Goal: Feedback & Contribution: Leave review/rating

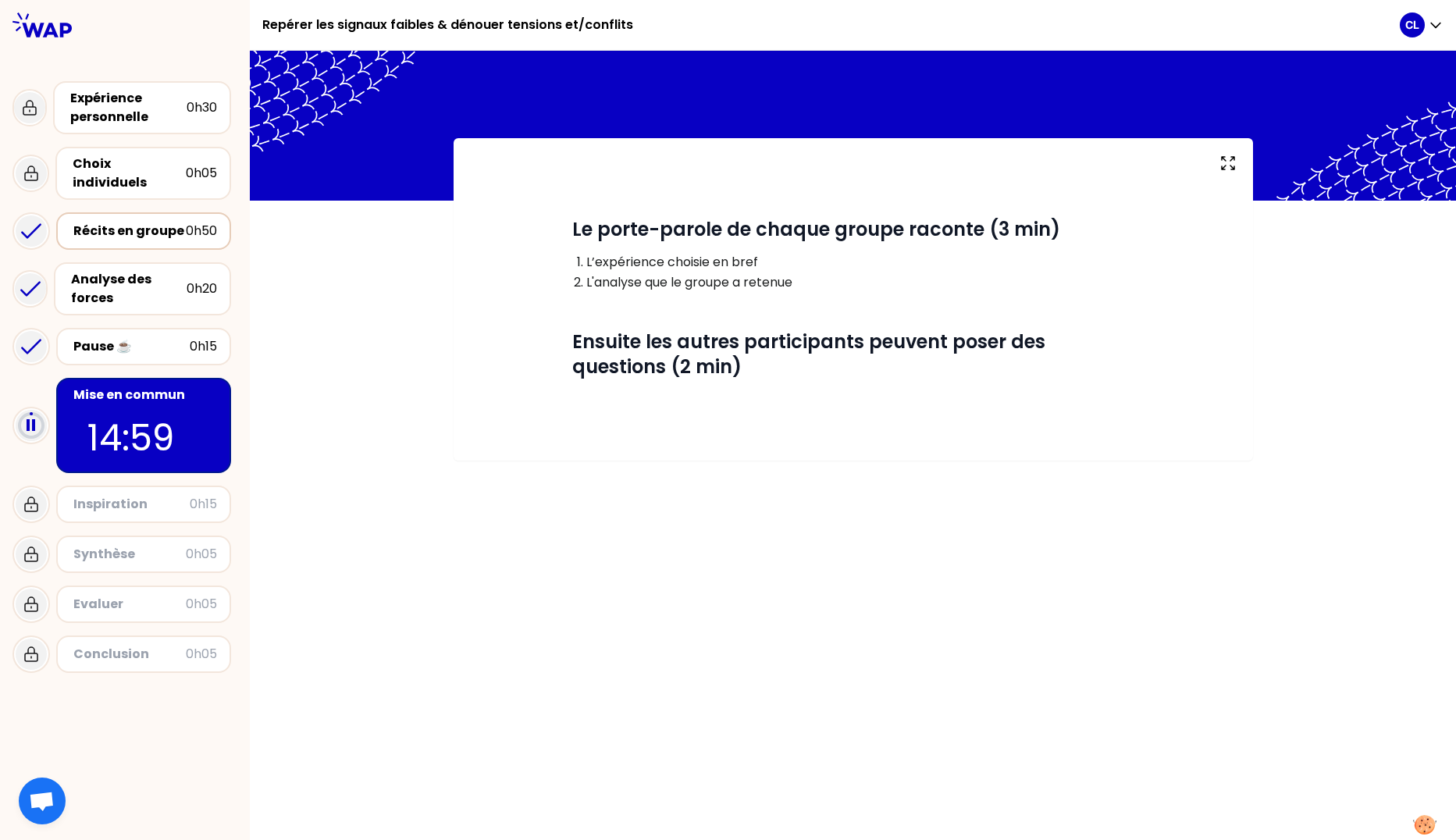
click at [73, 220] on div "Récits en groupe 0h50" at bounding box center [144, 231] width 147 height 22
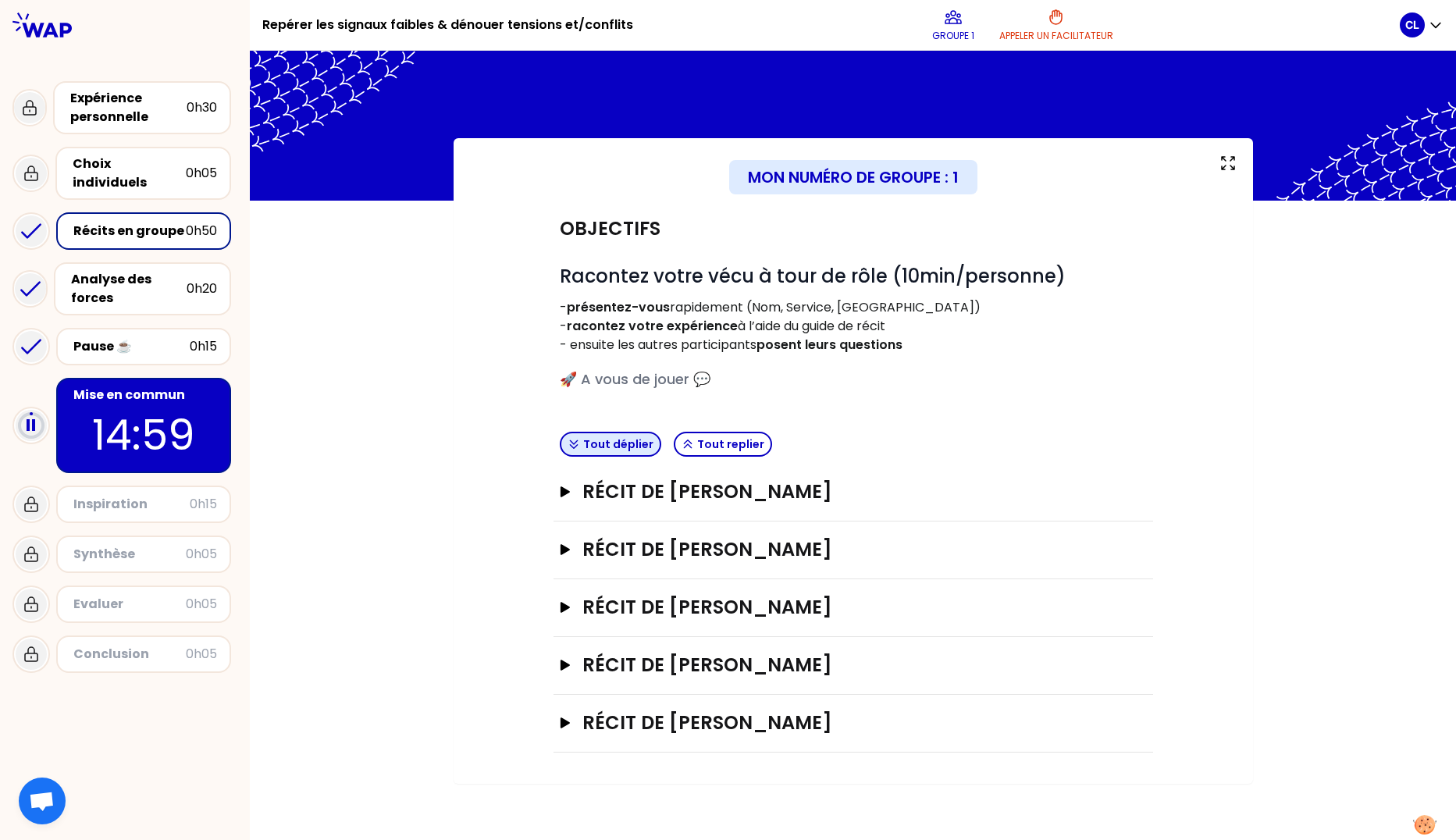
click at [603, 442] on button "Tout déplier" at bounding box center [610, 444] width 102 height 25
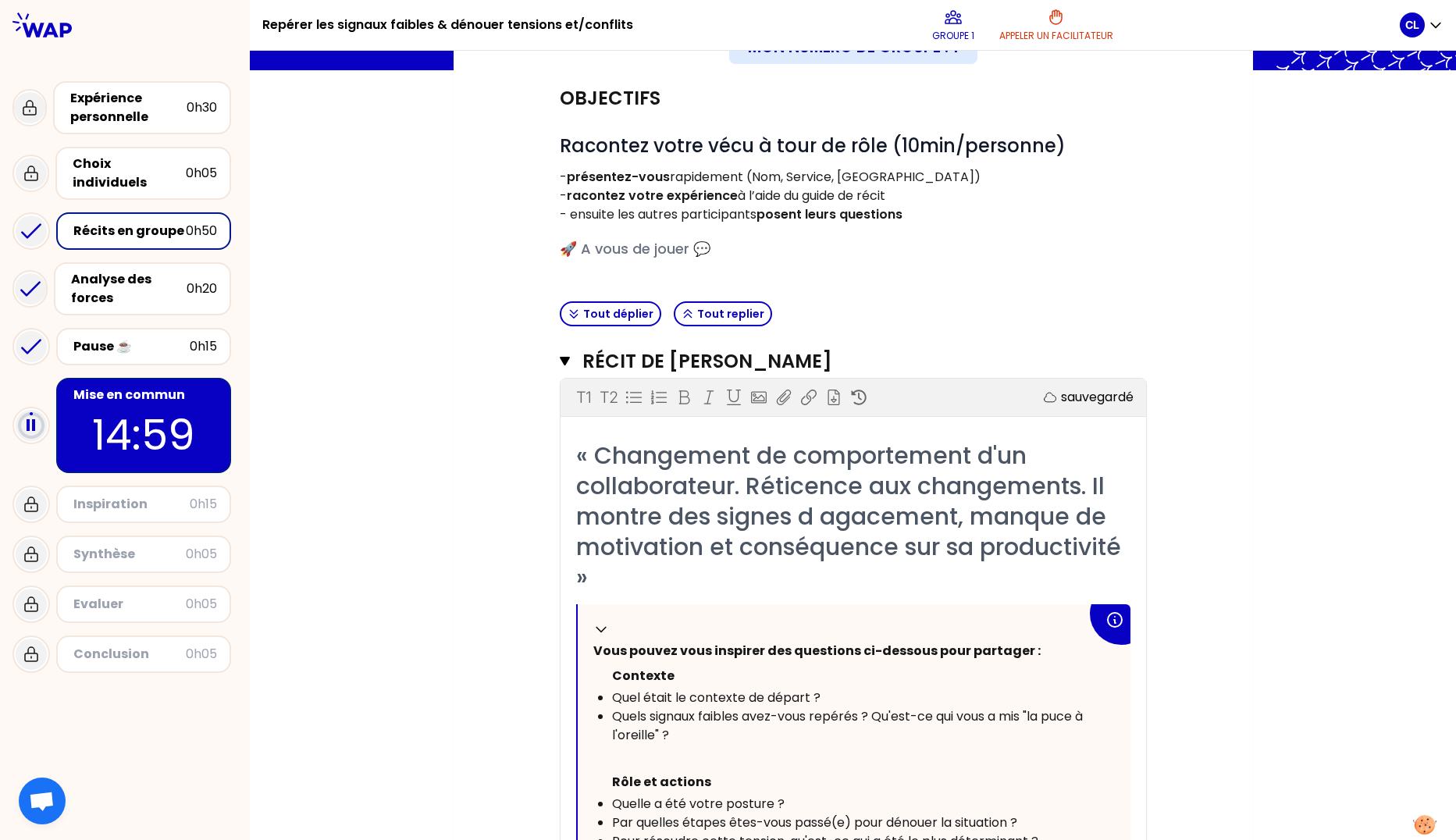
scroll to position [156, 0]
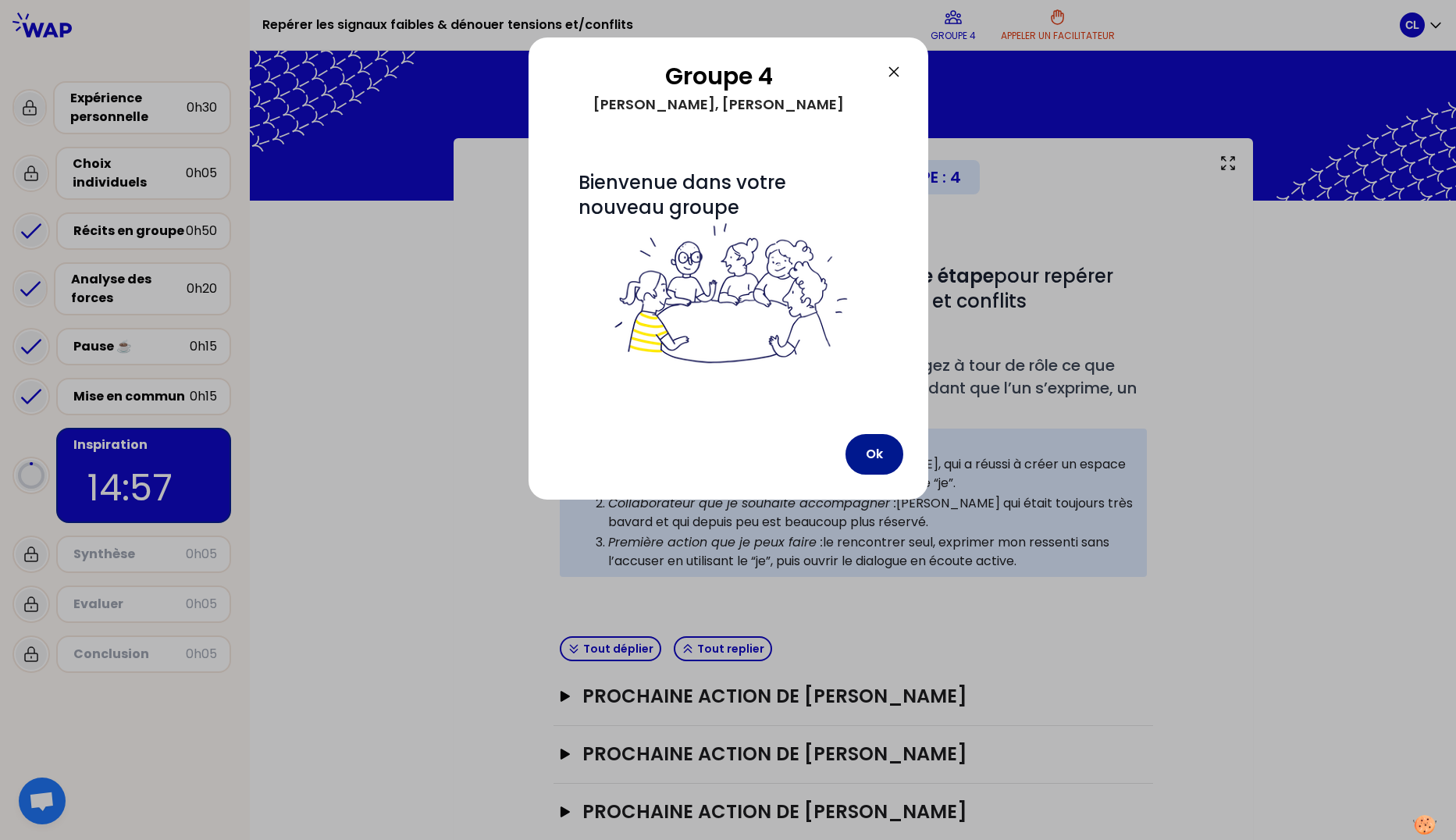
click at [880, 455] on button "Ok" at bounding box center [874, 454] width 58 height 40
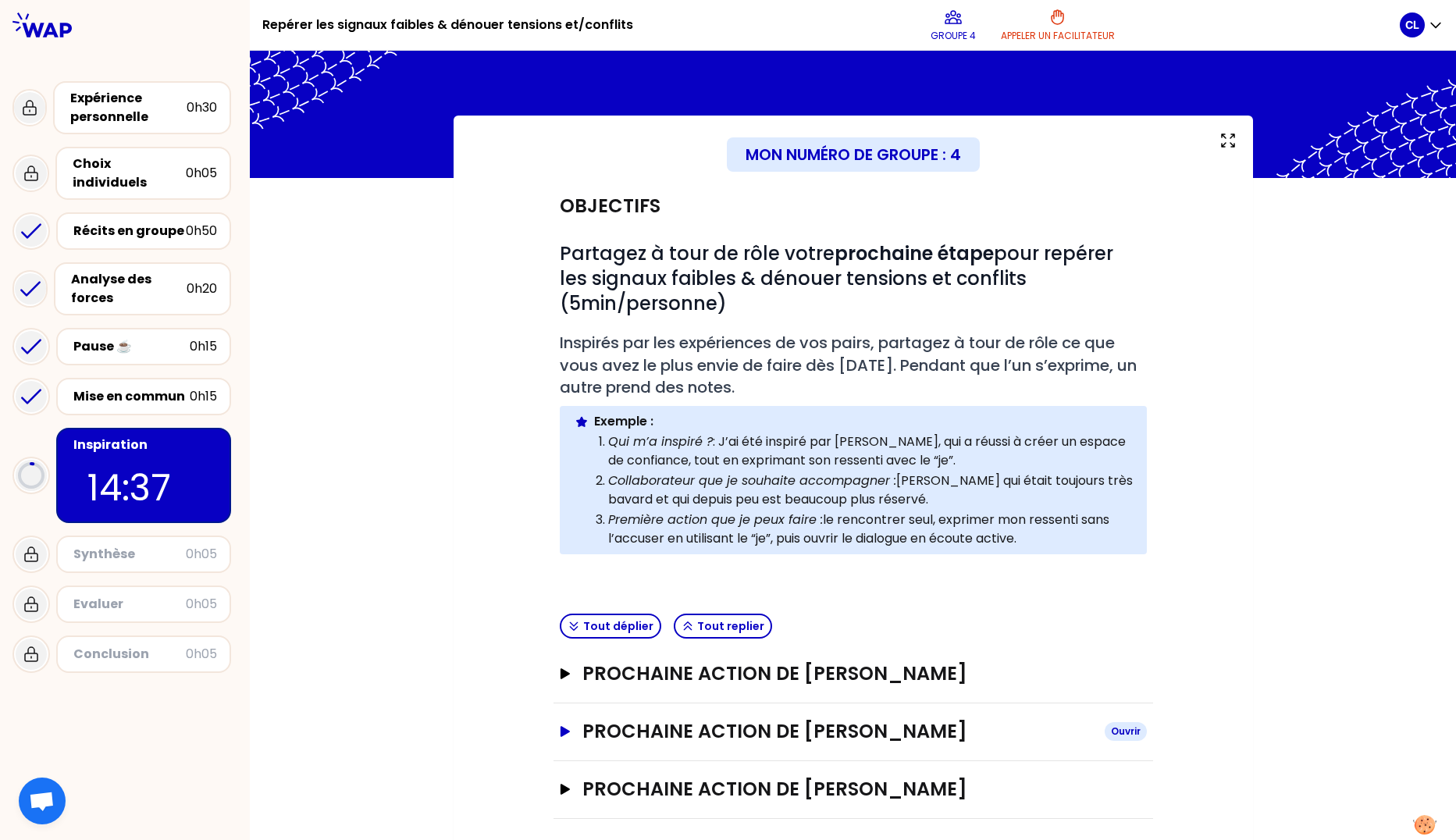
scroll to position [33, 0]
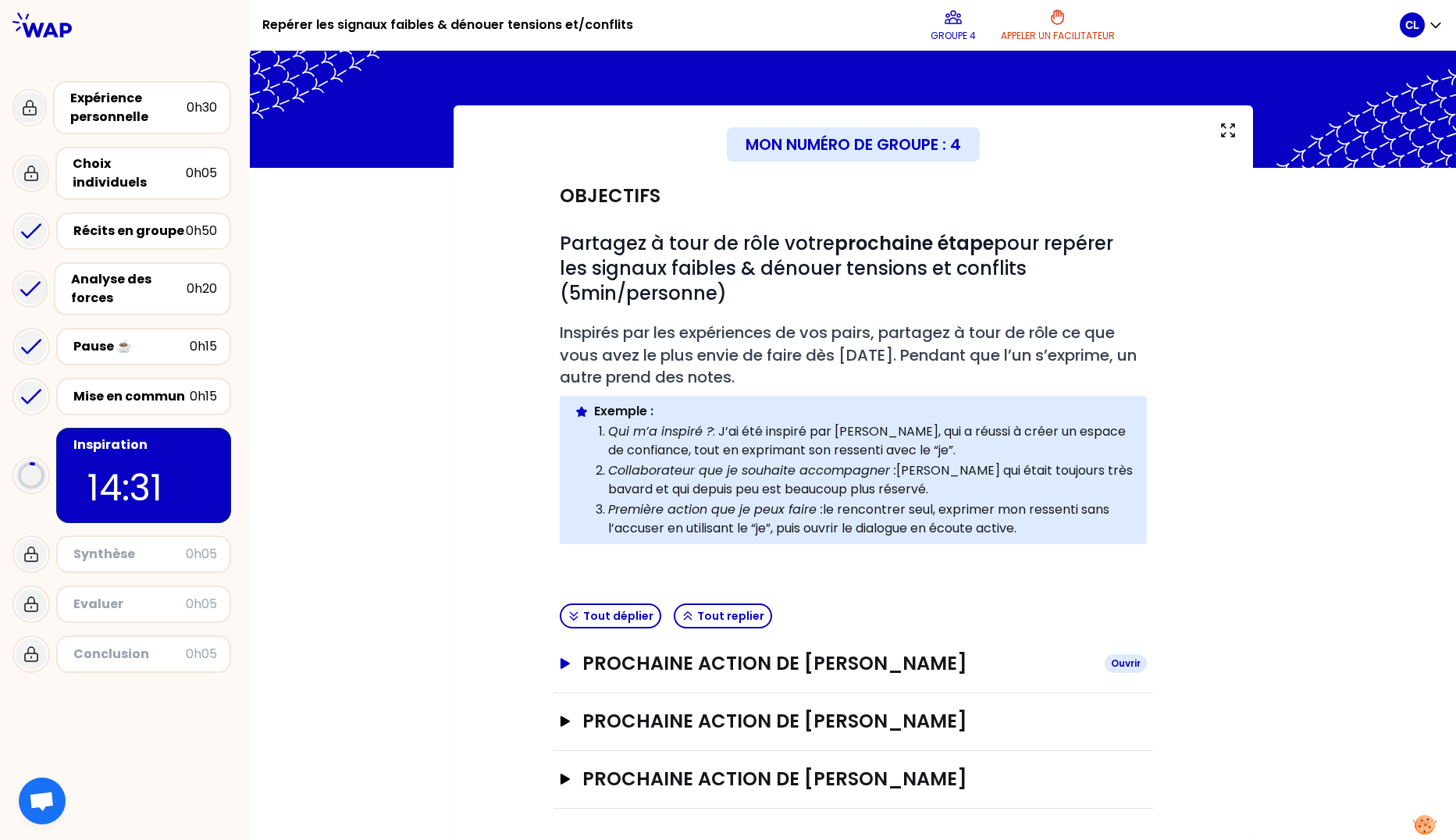
click at [560, 662] on icon "button" at bounding box center [565, 664] width 9 height 11
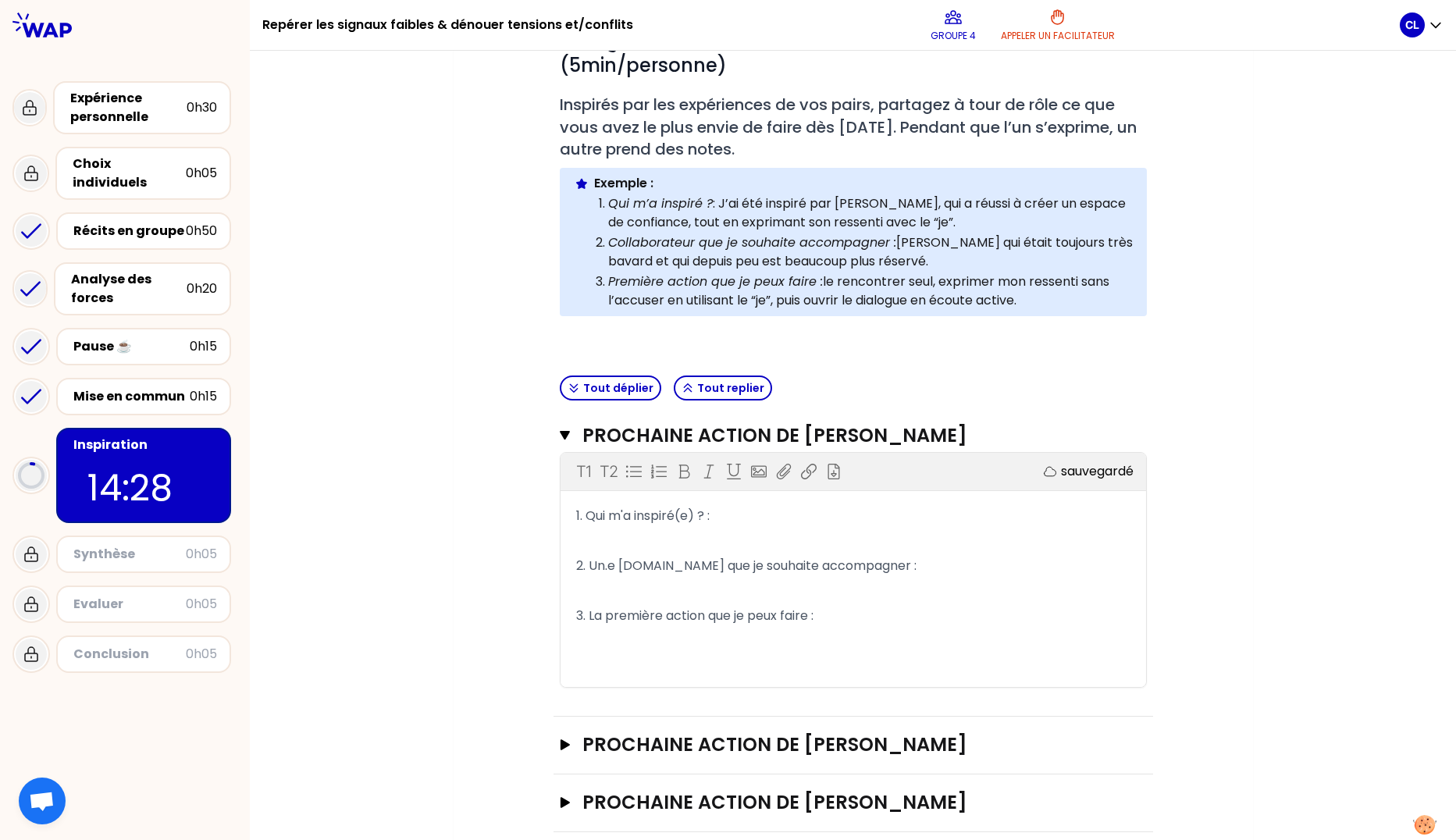
scroll to position [284, 0]
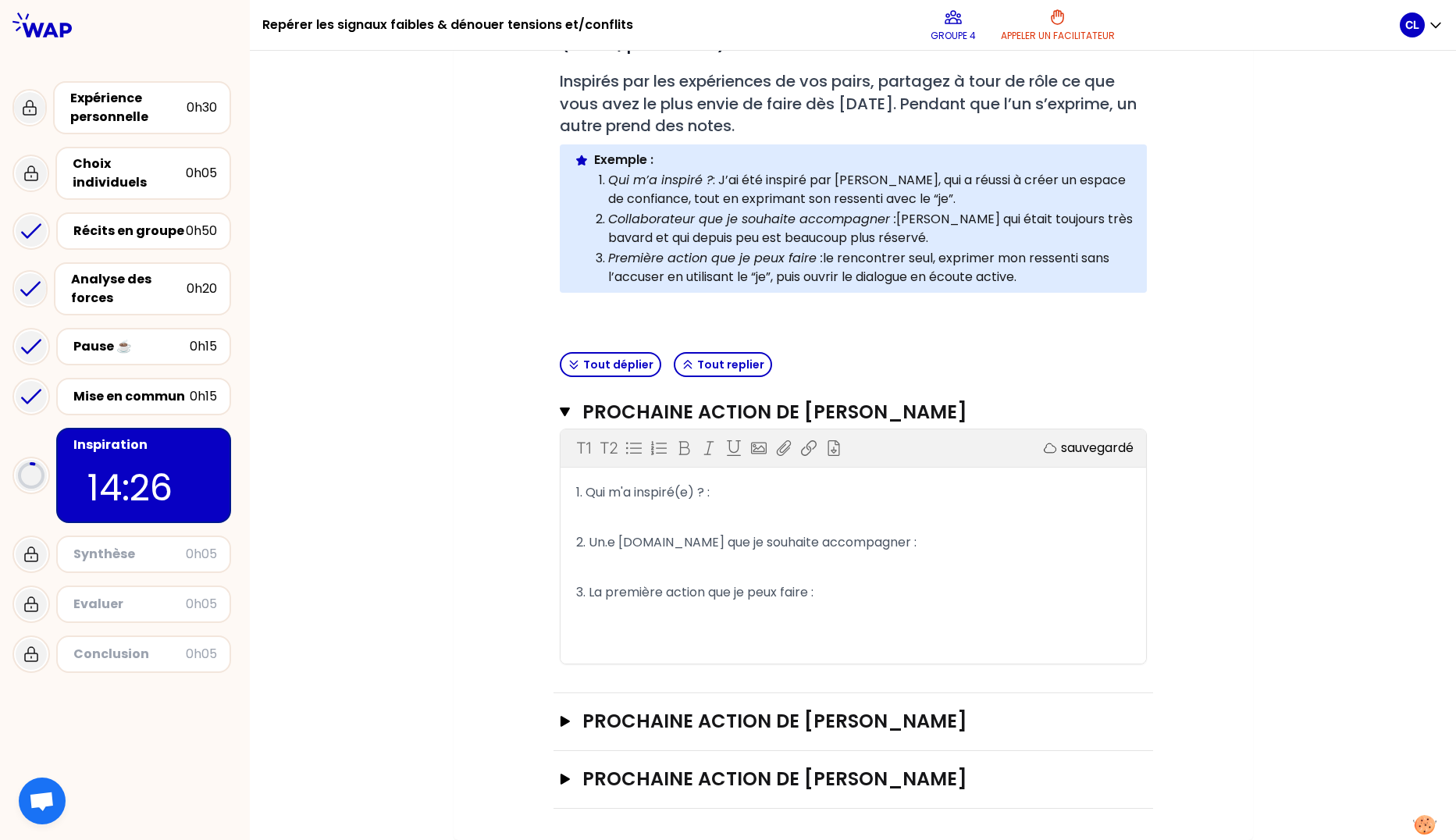
click at [722, 488] on p "1. Qui m'a inspiré(e) ? :" at bounding box center [854, 493] width 554 height 25
click at [719, 493] on p "1. Qui m'a inspiré(e) ? :" at bounding box center [854, 493] width 554 height 25
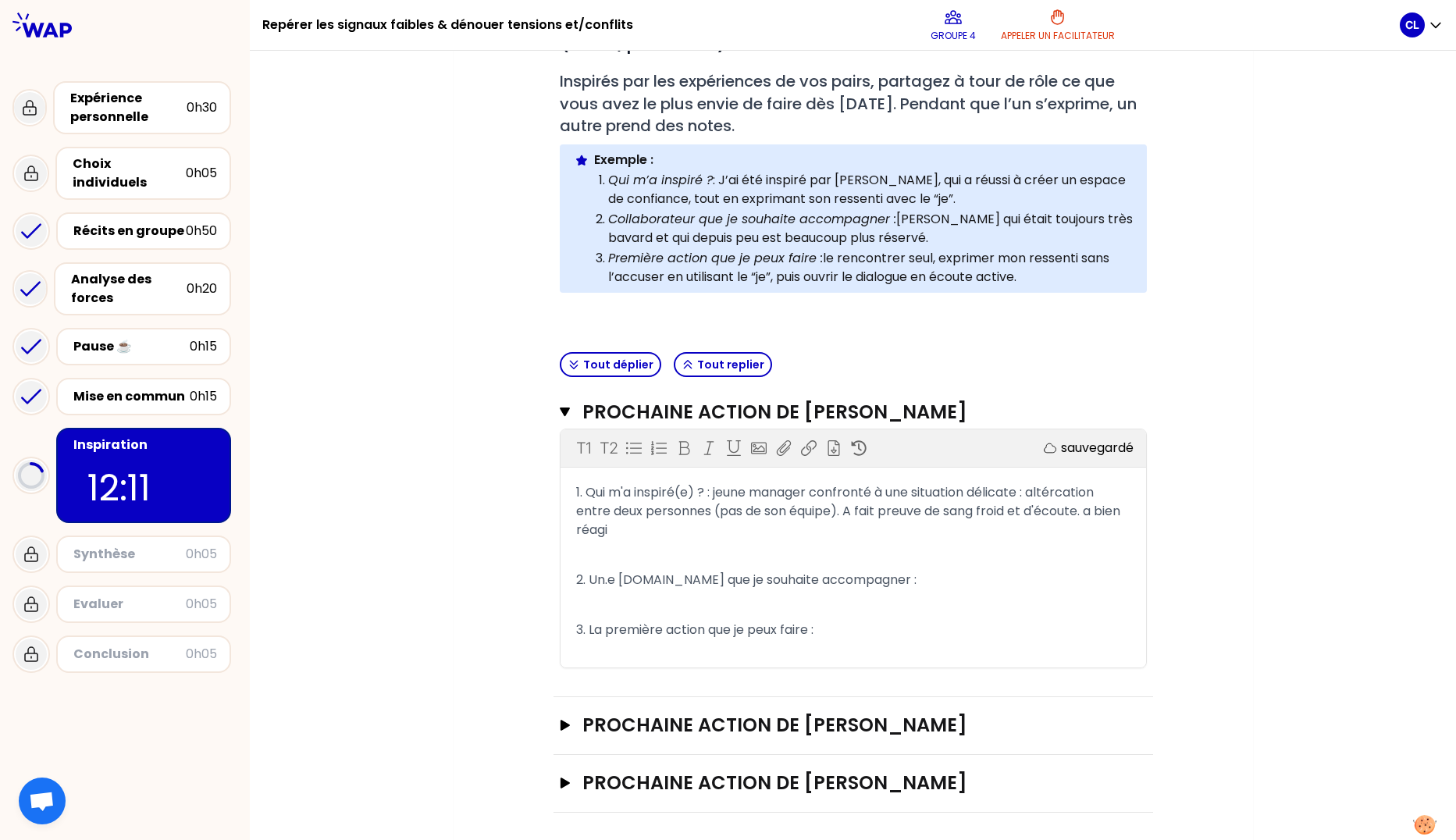
click at [1094, 505] on span "1. Qui m'a inspiré(e) ? : jeune manager confronté à une situation délicate : al…" at bounding box center [851, 511] width 550 height 55
click at [618, 531] on p "1. Qui m'a inspiré(e) ? : jeune manager confronté à une situation délicate : al…" at bounding box center [854, 511] width 554 height 62
click at [961, 579] on p "2. Un.e [DOMAIN_NAME] que je souhaite accompagner :" at bounding box center [854, 580] width 554 height 25
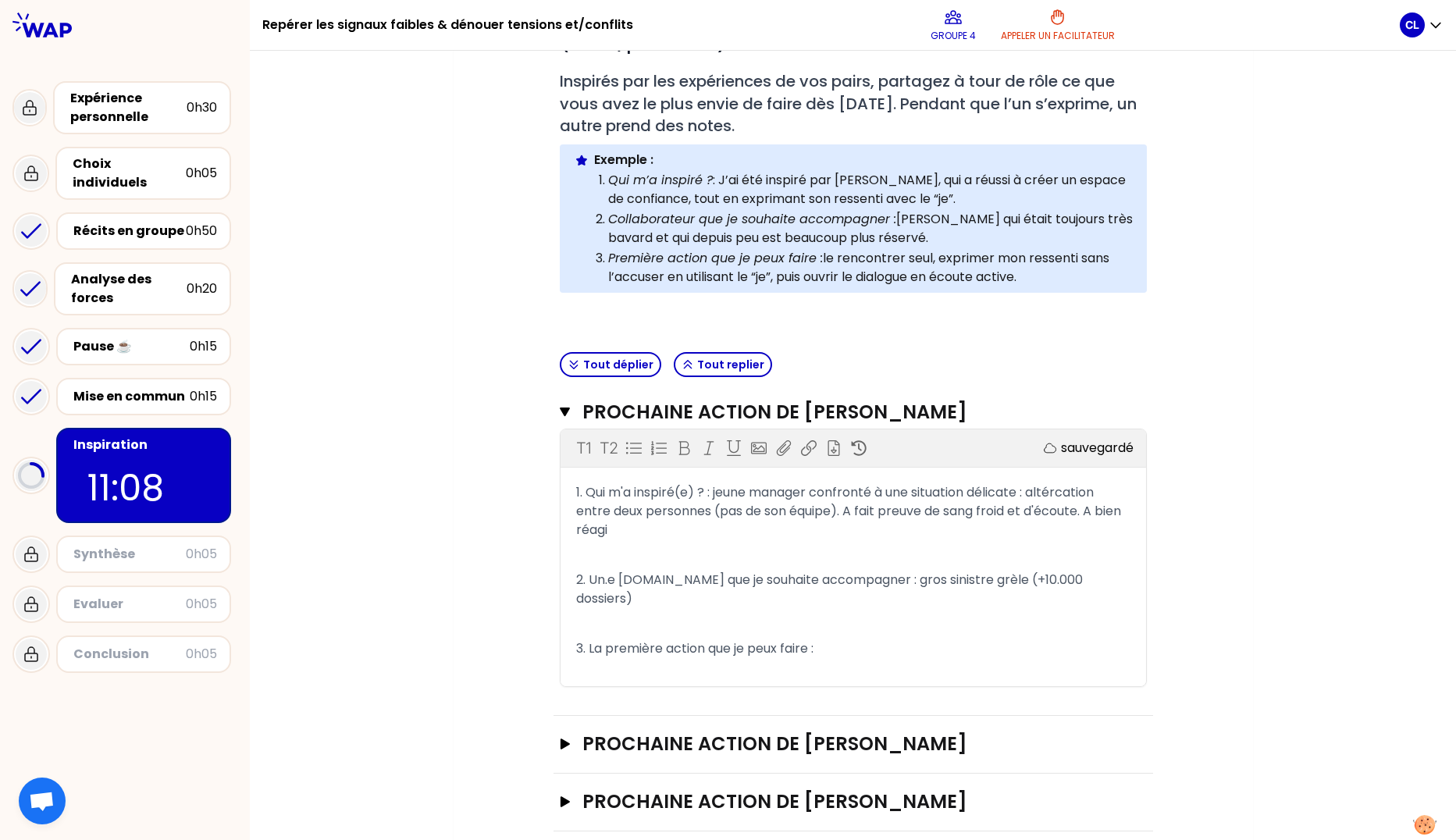
click at [996, 580] on span "2. Un.e [DOMAIN_NAME] que je souhaite accompagner : gros sinistre grèle (+10.00…" at bounding box center [831, 589] width 510 height 36
click at [1037, 581] on span "2. Un.e [DOMAIN_NAME] que je souhaite accompagner : gros sinistres grèle (+10.0…" at bounding box center [835, 589] width 516 height 36
click at [658, 602] on p "2. Un.e [DOMAIN_NAME] que je souhaite accompagner : gros sinistres grèles (+10.…" at bounding box center [854, 589] width 554 height 43
click at [846, 647] on p "3. La première action que je peux faire :" at bounding box center [854, 649] width 554 height 25
click at [893, 644] on span "3. La première action que je peux faire : Lui accorder du temps et faire de l'é…" at bounding box center [845, 648] width 538 height 18
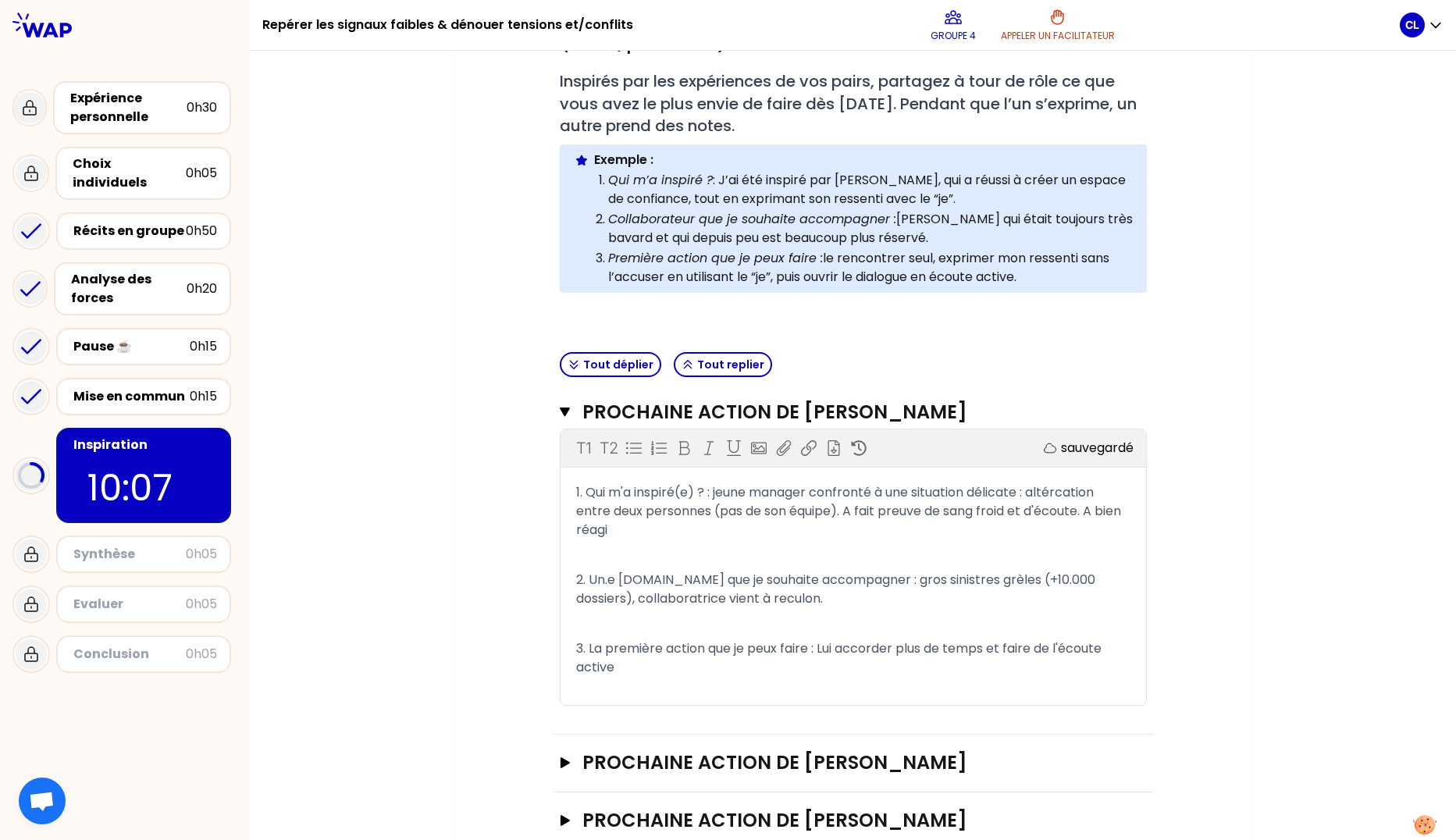
scroll to position [325, 0]
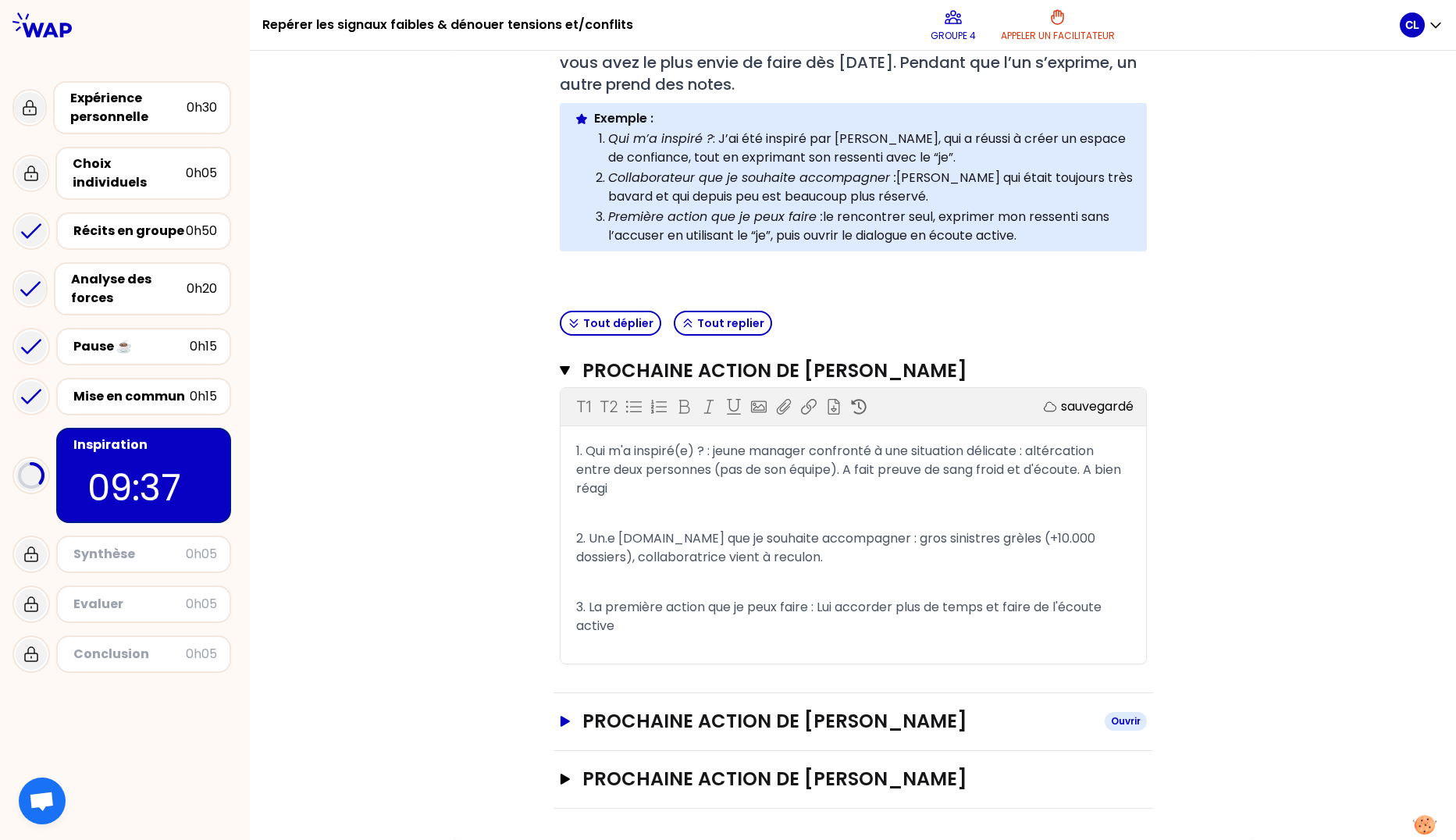
click at [560, 719] on icon "button" at bounding box center [565, 722] width 9 height 11
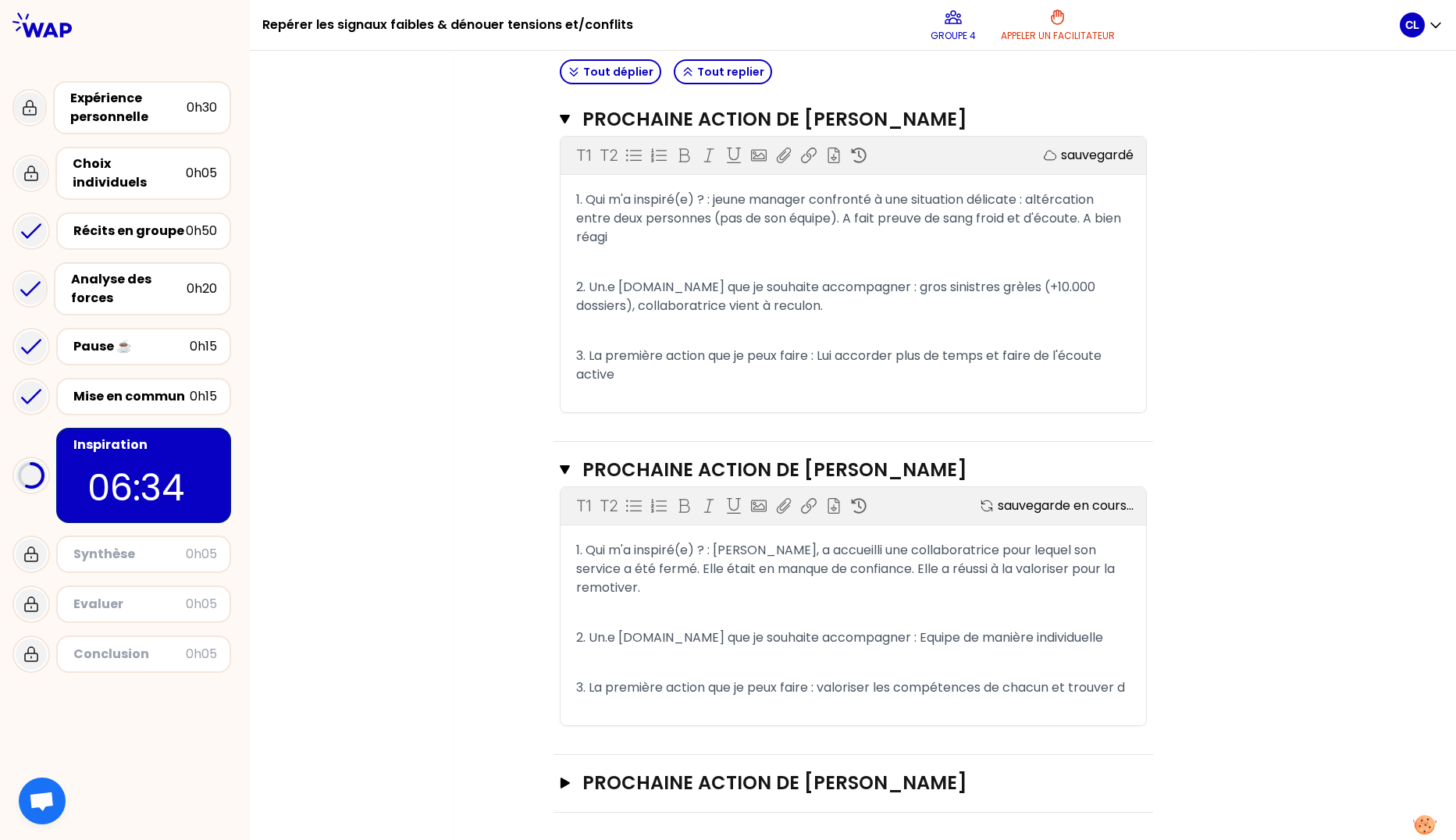
scroll to position [581, 0]
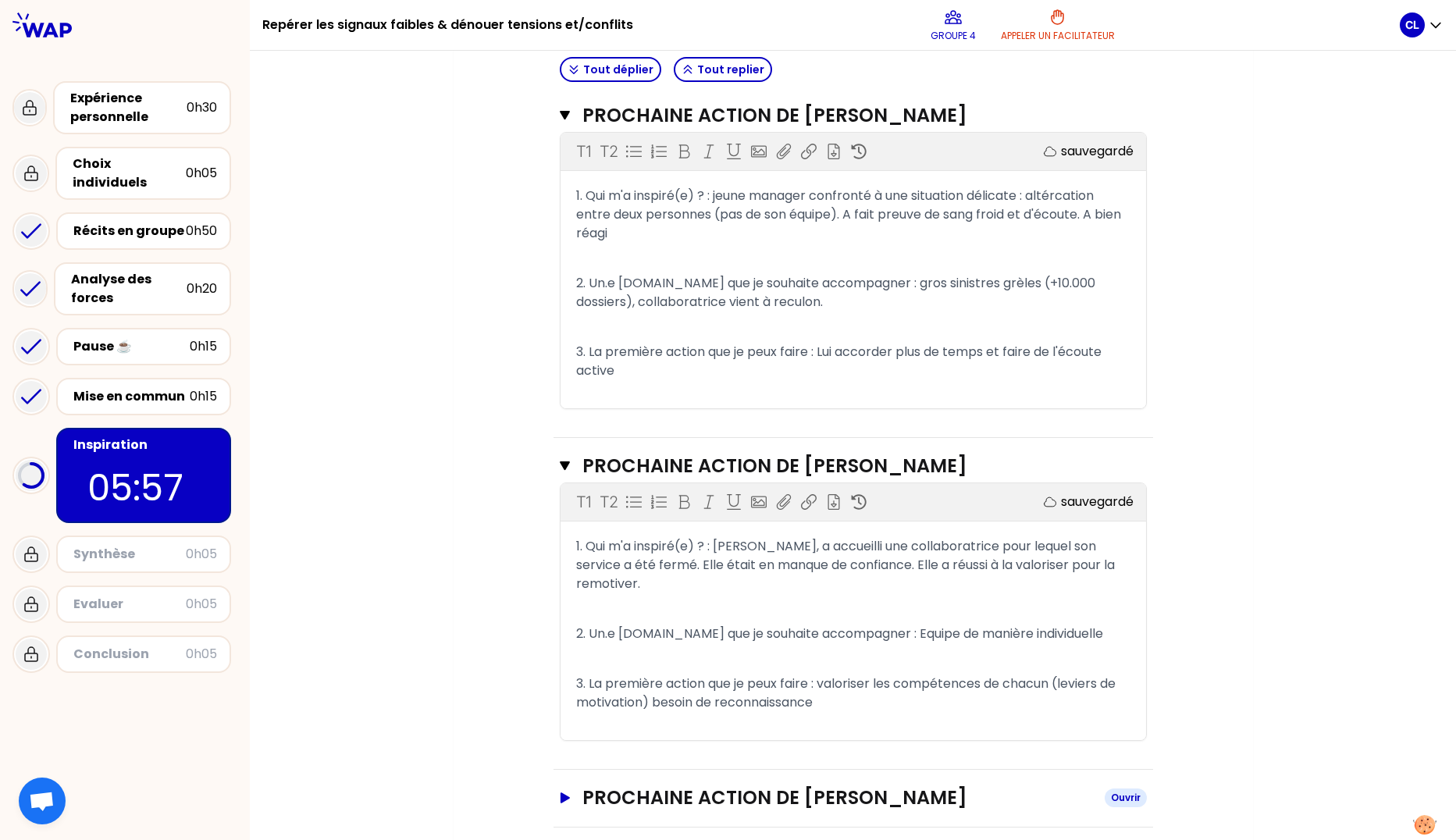
click at [560, 793] on icon "button" at bounding box center [565, 798] width 9 height 11
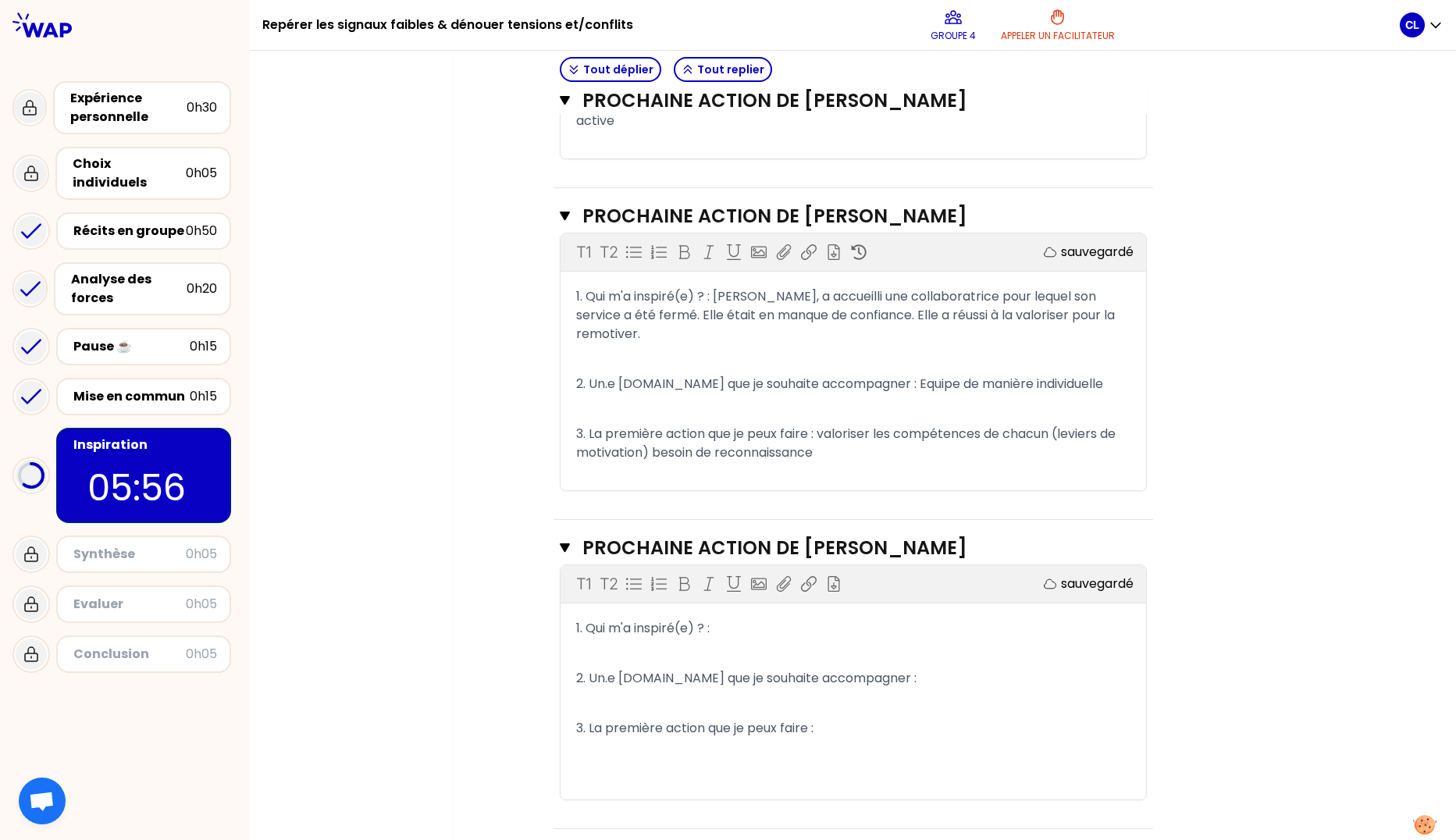
scroll to position [832, 0]
click at [745, 617] on p "1. Qui m'a inspiré(e) ? :" at bounding box center [854, 627] width 554 height 25
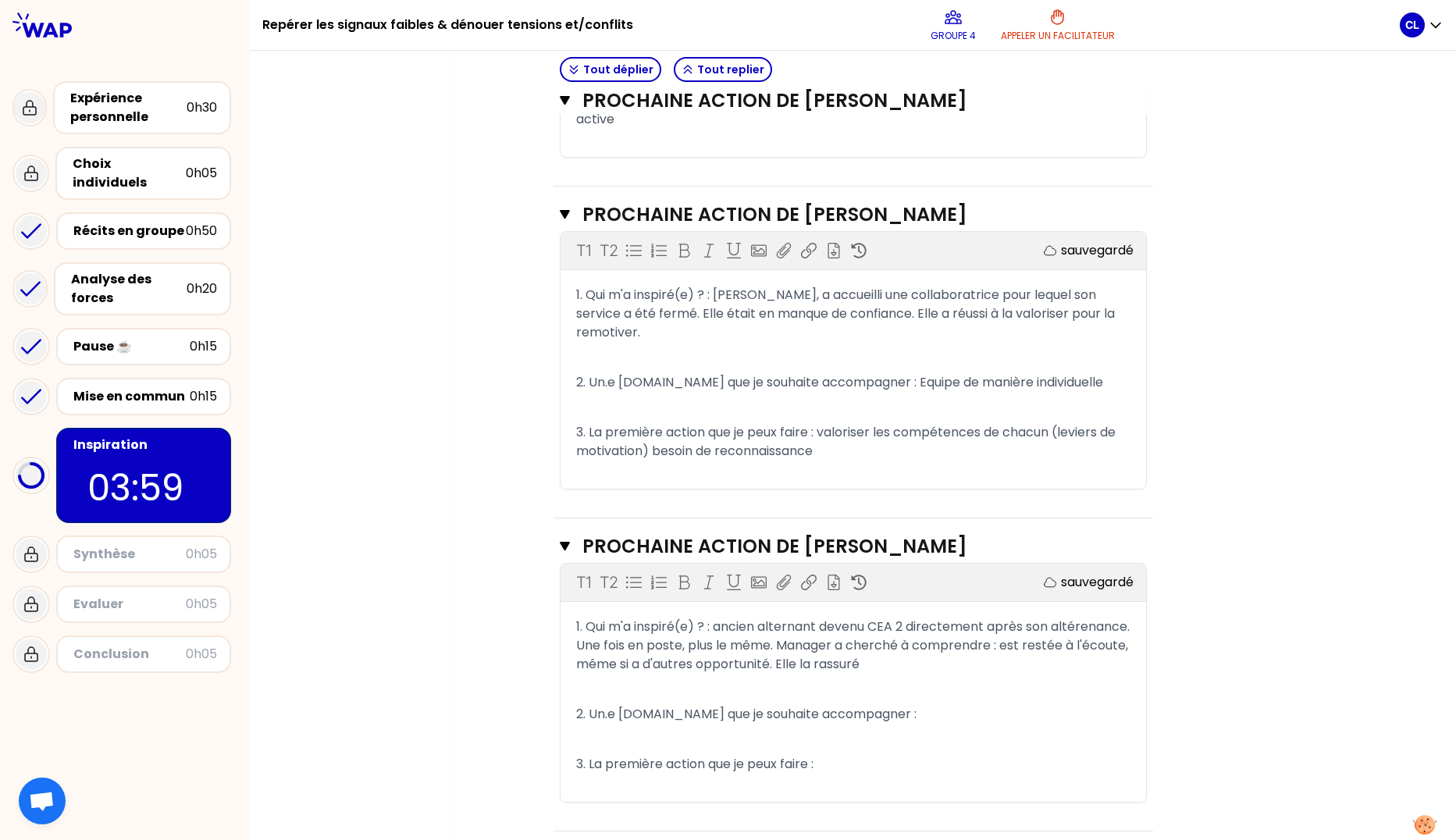
click at [910, 644] on span "1. Qui m'a inspiré(e) ? : ancien alternant devenu CEA 2 directement après son a…" at bounding box center [854, 645] width 557 height 55
click at [1020, 651] on p "1. Qui m'a inspiré(e) ? : ancien alternant devenu CEA 2 directement après son a…" at bounding box center [854, 645] width 554 height 62
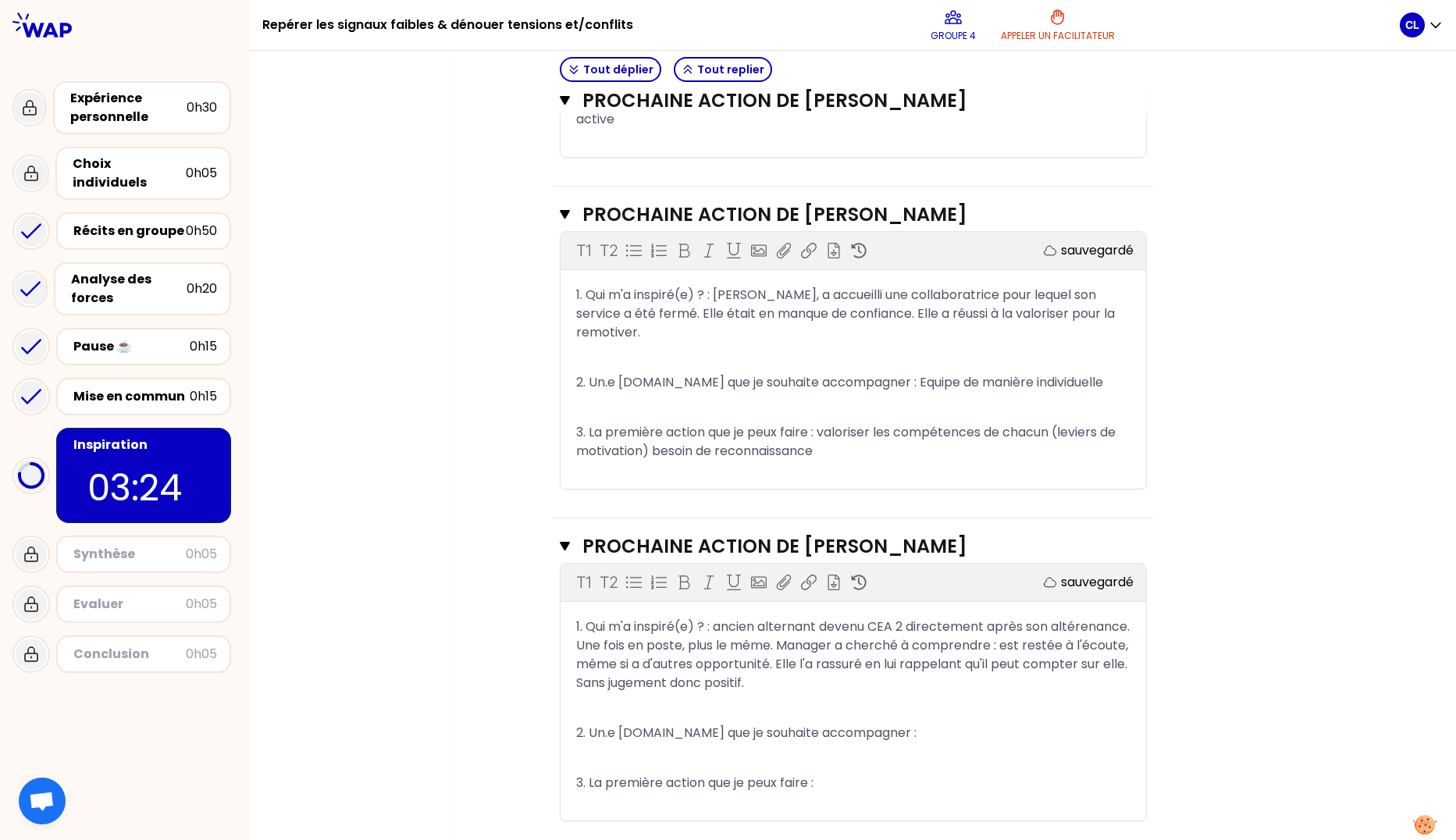
click at [942, 721] on p "2. Un.e [DOMAIN_NAME] que je souhaite accompagner :" at bounding box center [854, 733] width 554 height 25
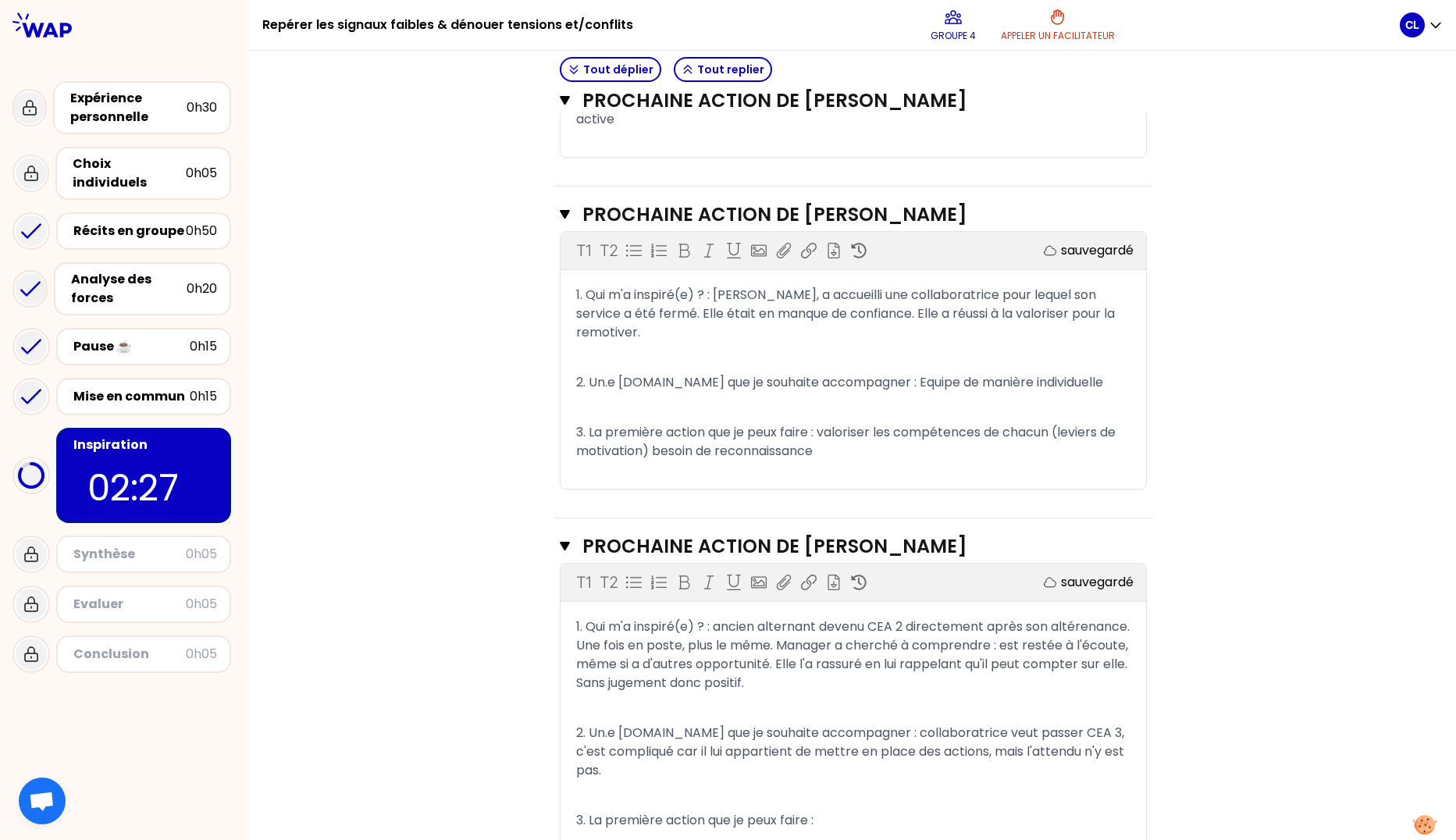
click at [834, 808] on p "3. La première action que je peux faire :" at bounding box center [854, 821] width 554 height 25
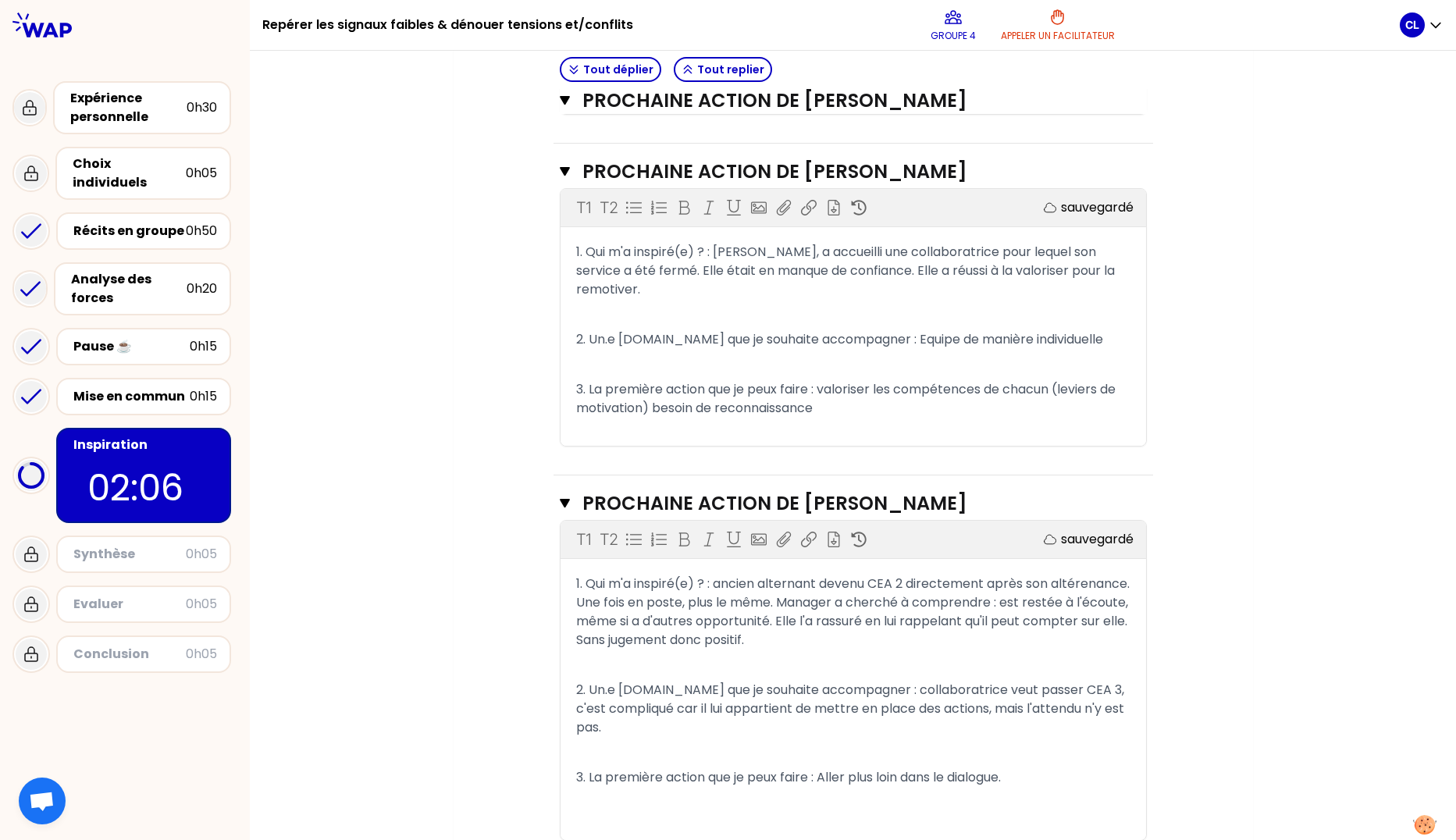
scroll to position [917, 0]
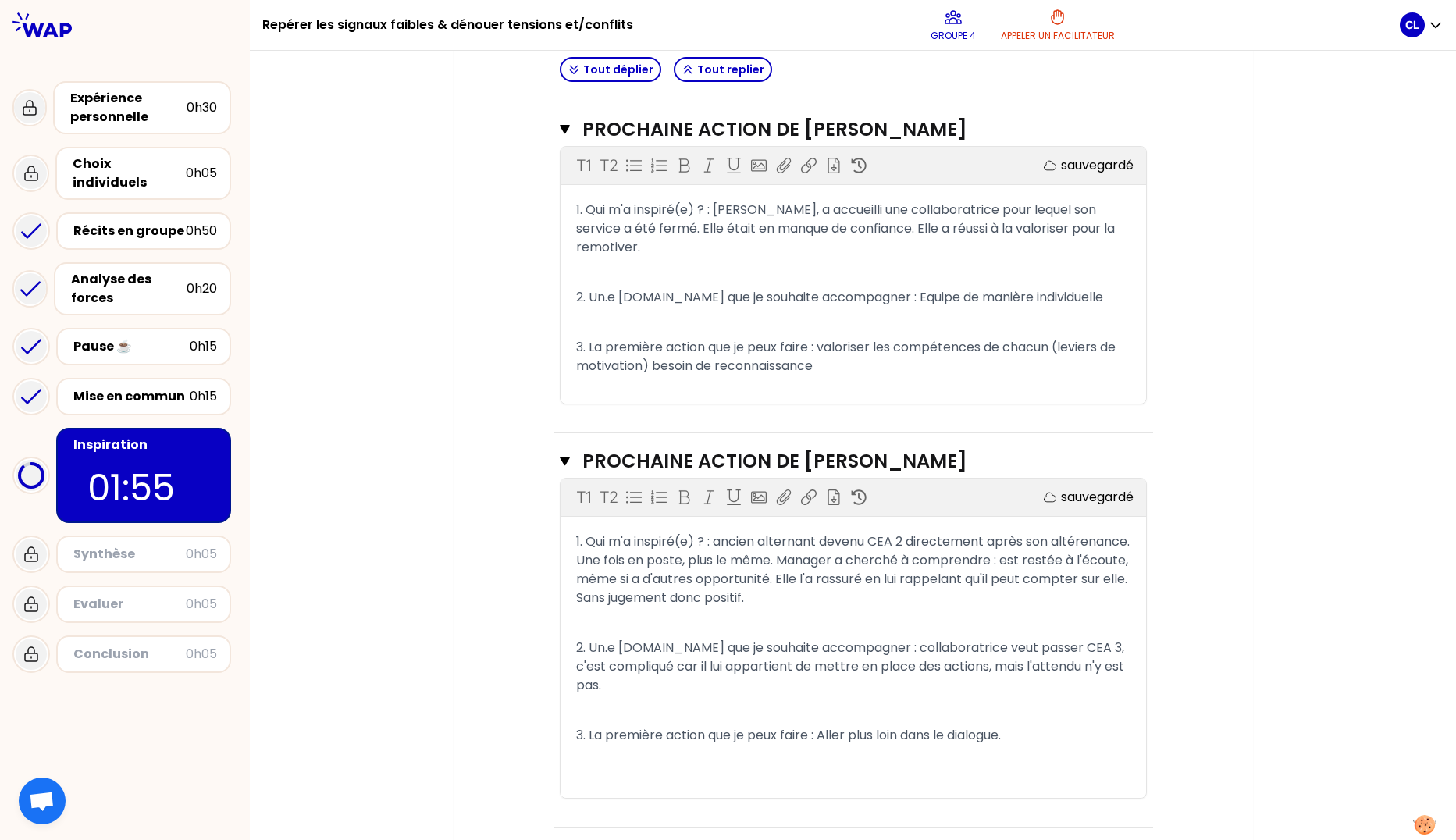
click at [1017, 723] on p "3. La première action que je peux faire : Aller plus loin dans le dialogue." at bounding box center [854, 736] width 554 height 25
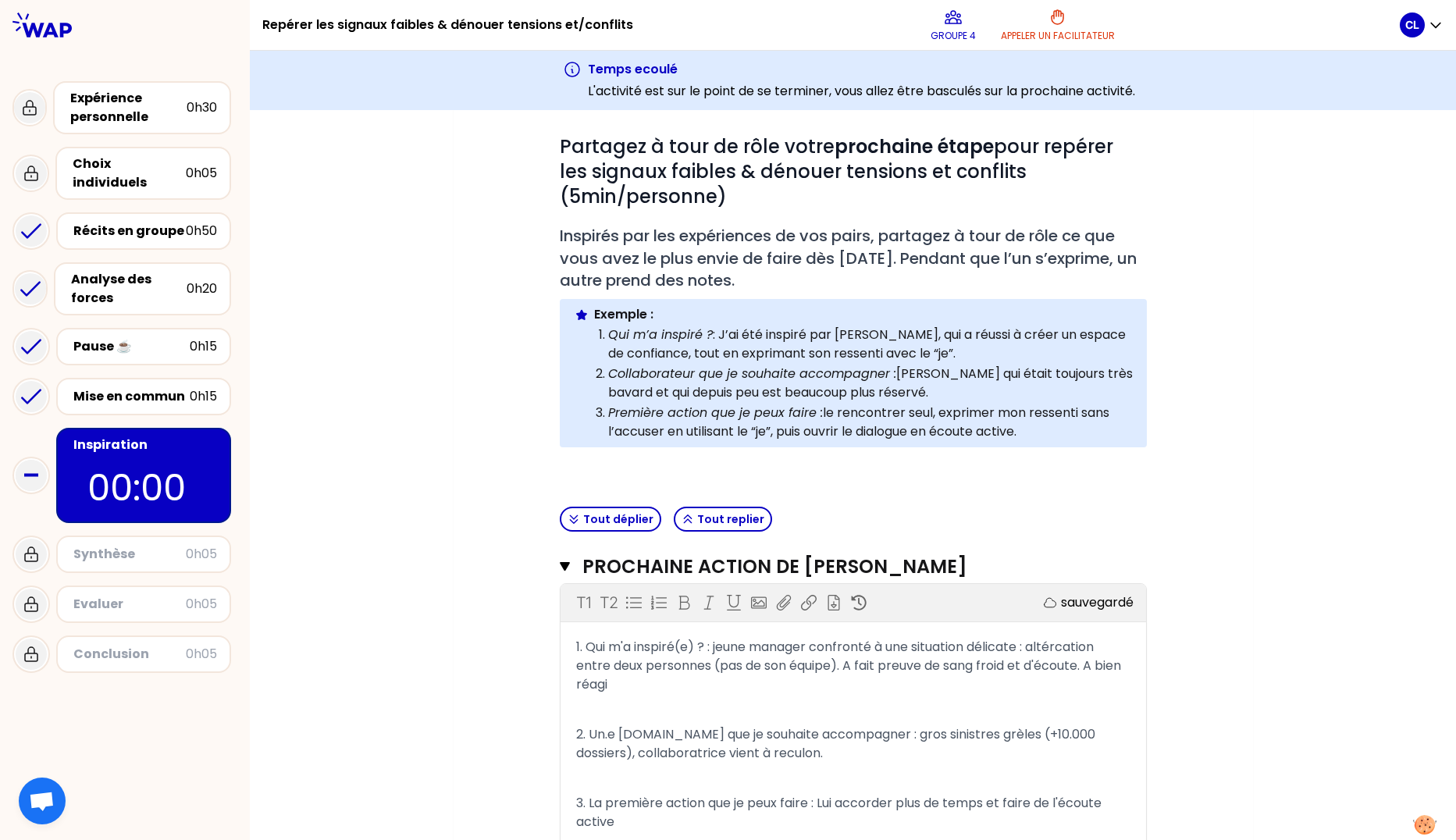
scroll to position [215, 0]
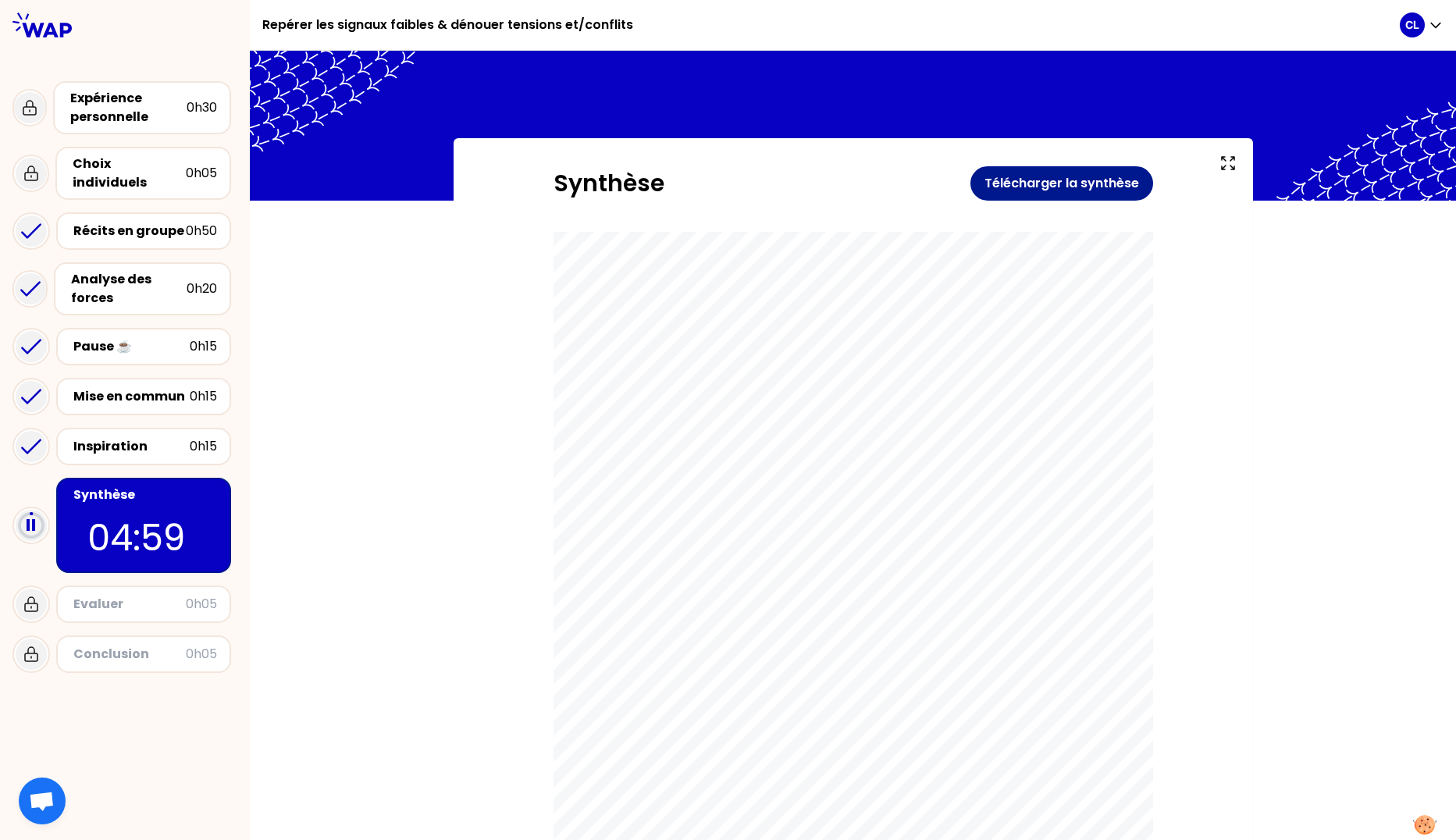
click at [1048, 181] on button "Télécharger la synthèse" at bounding box center [1061, 184] width 182 height 35
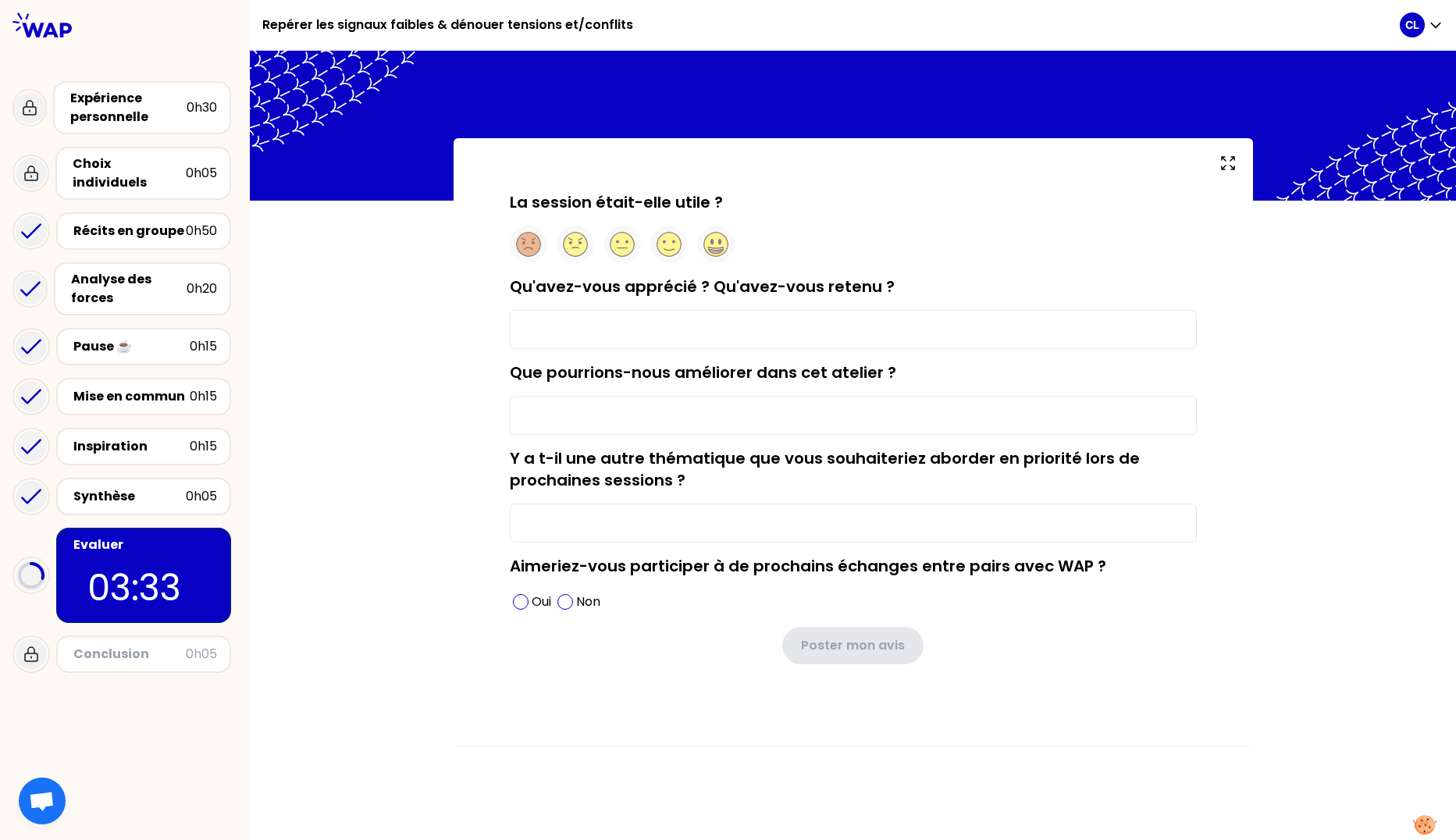
type input "l'importance des feedbacks de nos pairs"
type input "un peu cours pour un groupe de 5 personnes"
type input "Peut-être davantage porté sur les actions à mener, mais il faudrait que la form…"
click at [667, 243] on circle at bounding box center [669, 245] width 24 height 24
click at [653, 324] on input "Qu'avez-vous apprécié ? Qu'avez-vous retenu ?" at bounding box center [854, 329] width 687 height 39
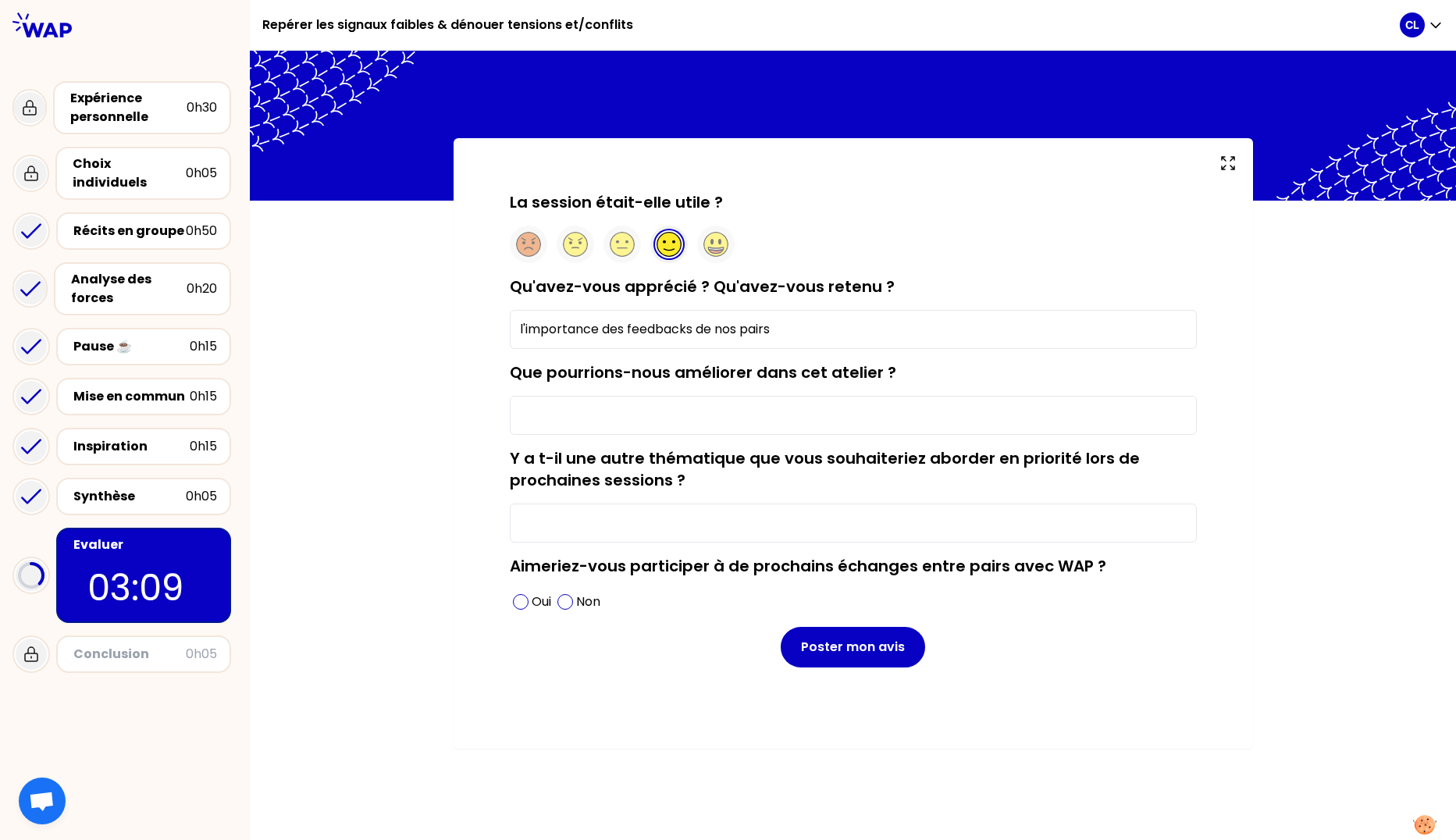
type input "l'importance des feedbacks de nos pairs"
click at [603, 414] on input "Que pourrions-nous améliorer dans cet atelier ?" at bounding box center [854, 414] width 687 height 39
type input "un peu cours pour un groupe de 5 personnes"
click at [556, 521] on input "Y a t-il une autre thématique que vous souhaiteriez aborder en priorité lors de…" at bounding box center [854, 523] width 687 height 39
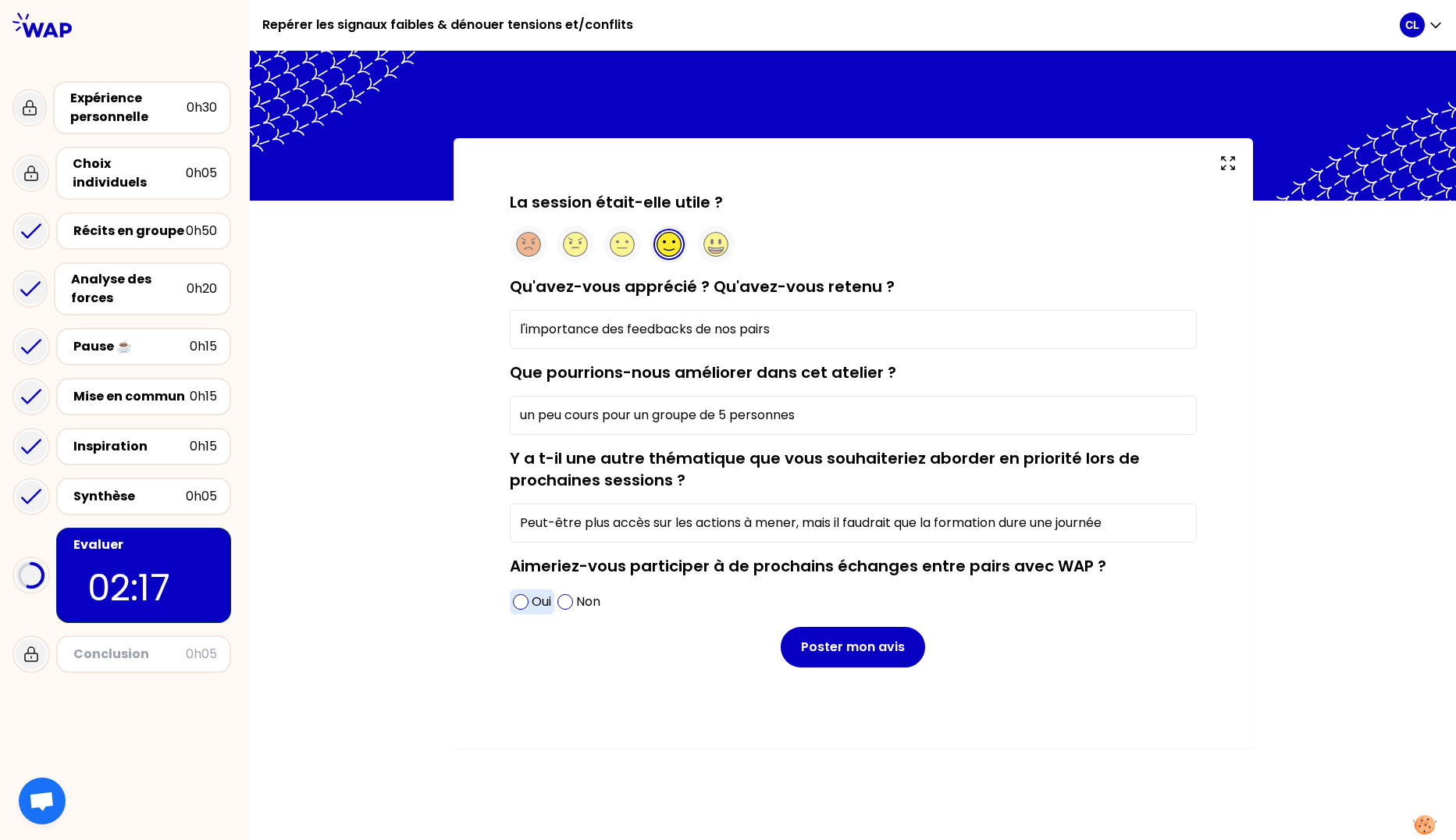
click at [518, 603] on span at bounding box center [521, 602] width 16 height 16
click at [594, 521] on input "Peut-être plus accès sur les actions à mener, mais il faudrait que la formation…" at bounding box center [854, 523] width 687 height 39
drag, startPoint x: 658, startPoint y: 522, endPoint x: 723, endPoint y: 522, distance: 65.0
click at [723, 522] on input "Peut-être davantage accès sur les actions à mener, mais il faudrait que la form…" at bounding box center [854, 523] width 687 height 39
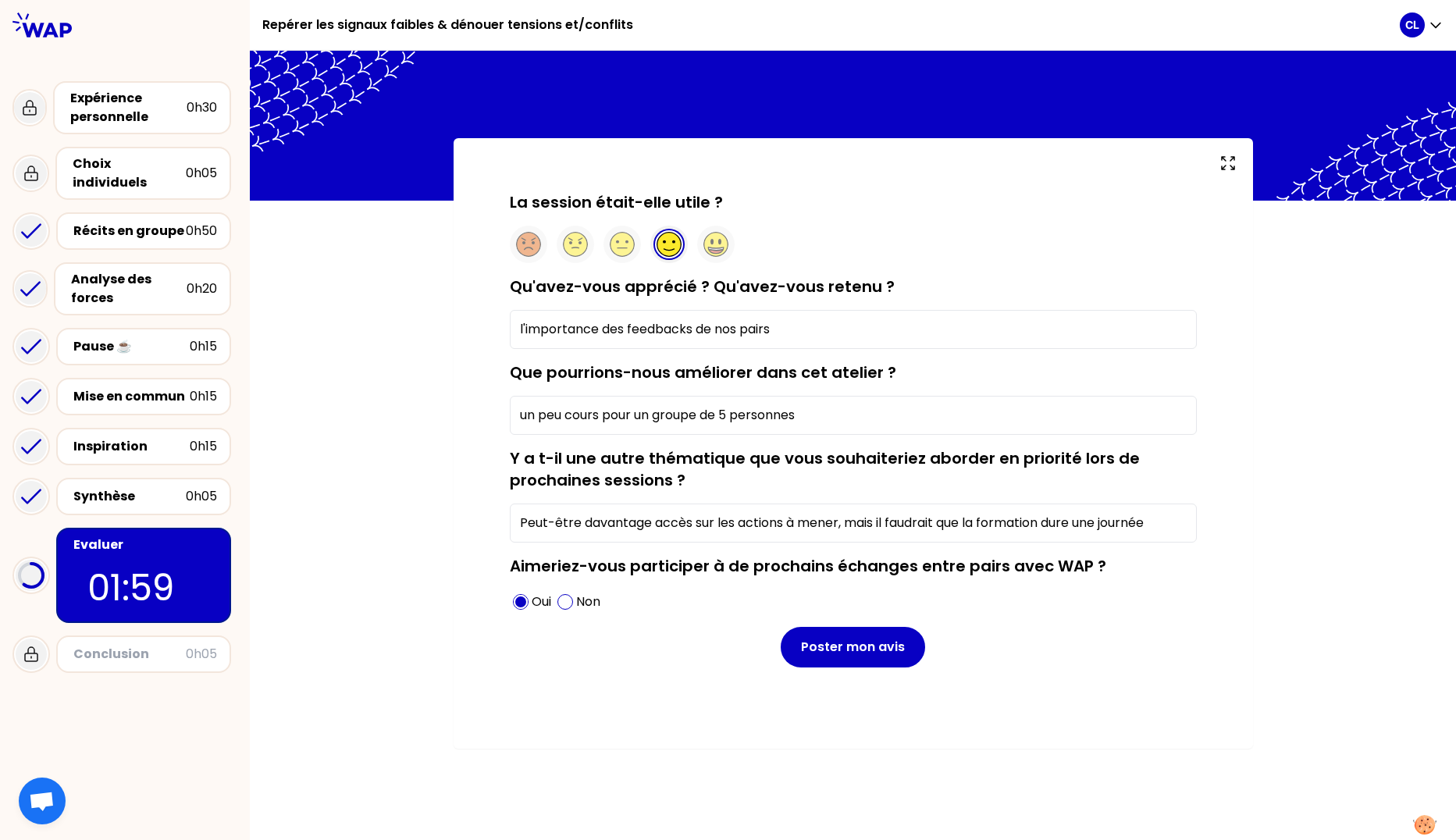
click at [675, 519] on input "Peut-être davantage accès sur les actions à mener, mais il faudrait que la form…" at bounding box center [854, 523] width 687 height 39
click at [675, 519] on input "Peut-être davantage accès sur les actions à mener, mais il faudrait que la form…" at bounding box center [854, 523] width 687 height 39
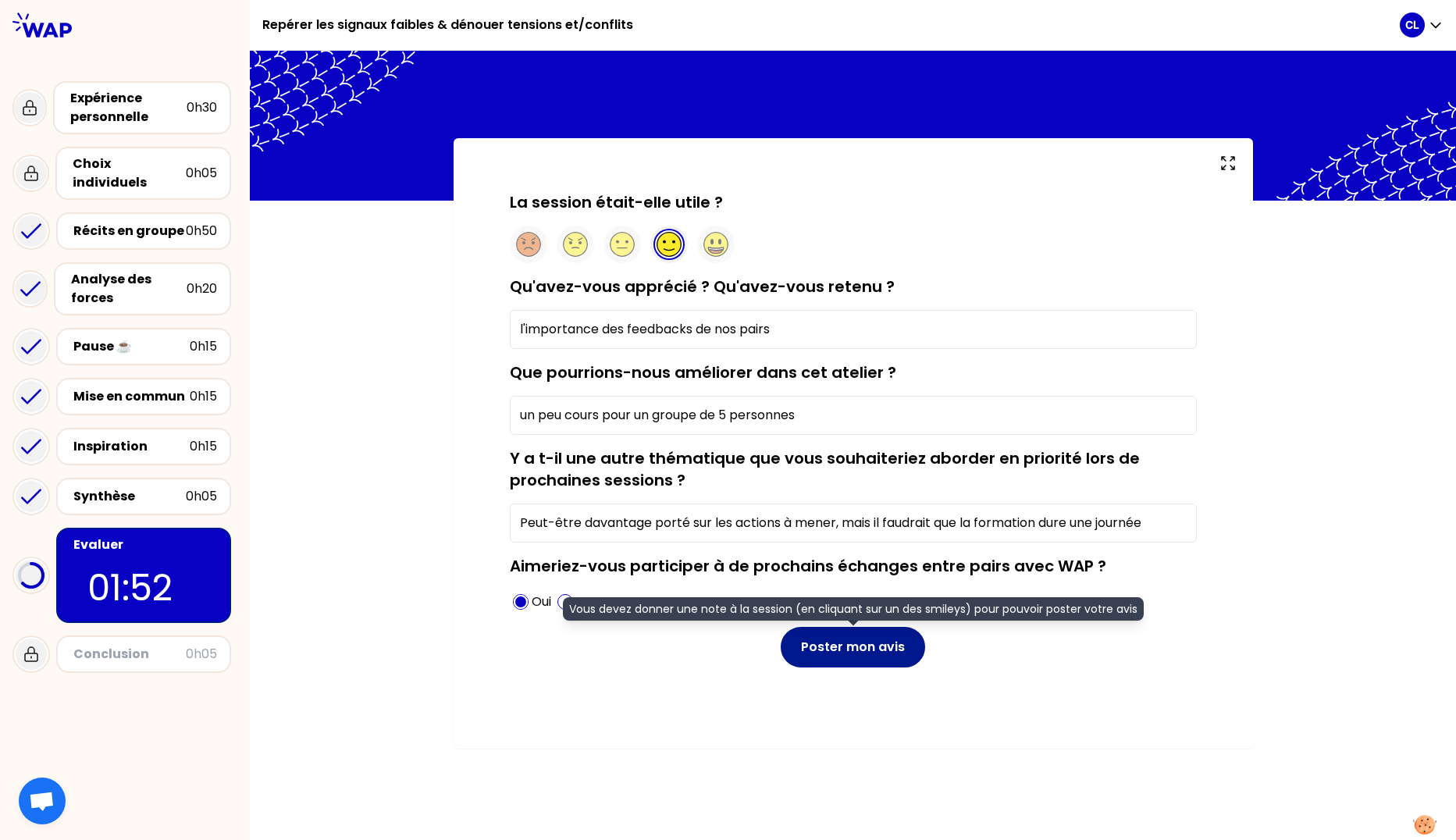
type input "Peut-être davantage porté sur les actions à mener, mais il faudrait que la form…"
click at [827, 642] on button "Poster mon avis" at bounding box center [853, 647] width 144 height 40
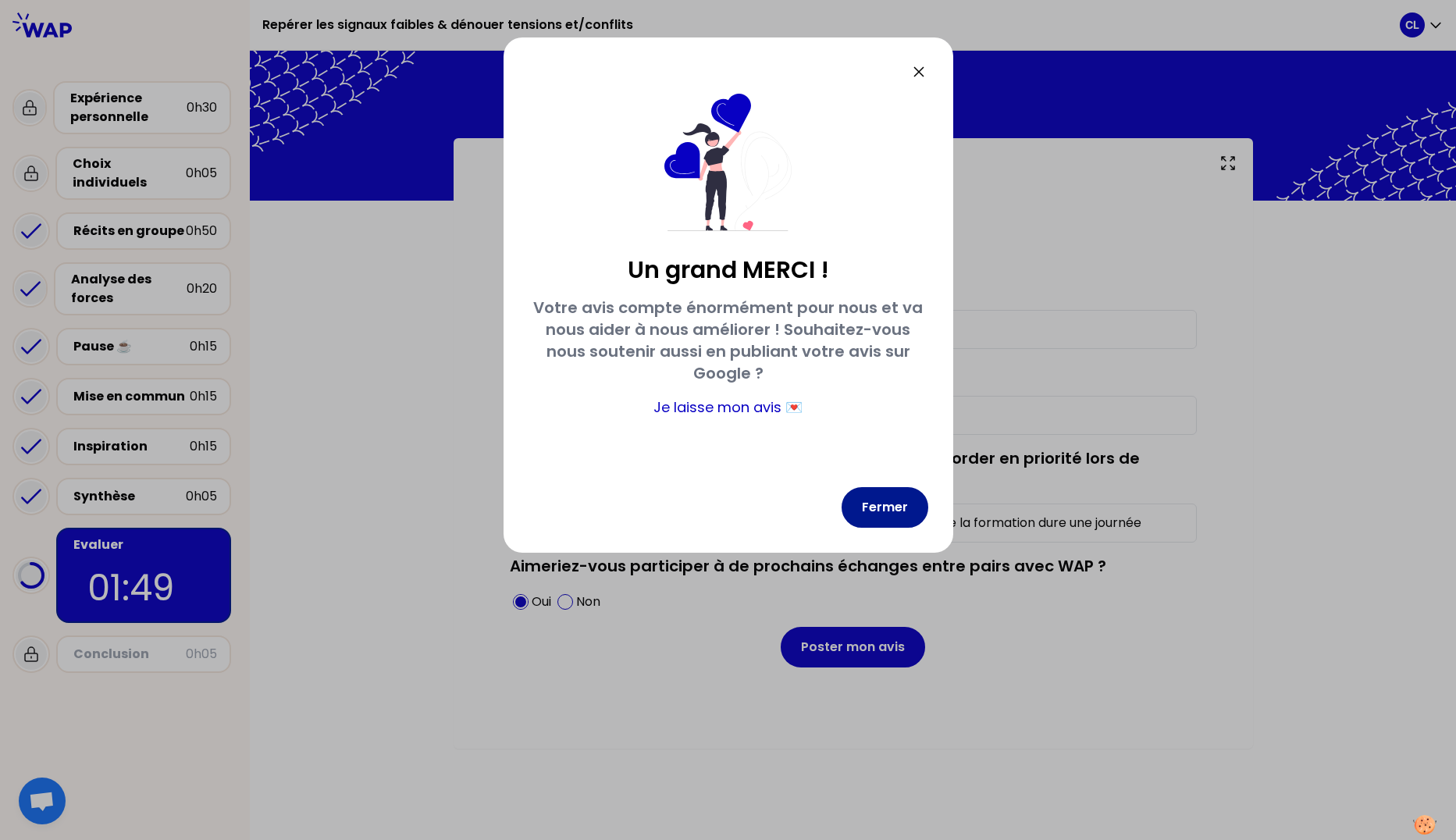
click at [870, 502] on button "Fermer" at bounding box center [885, 507] width 87 height 40
